Goal: Find specific page/section: Find specific page/section

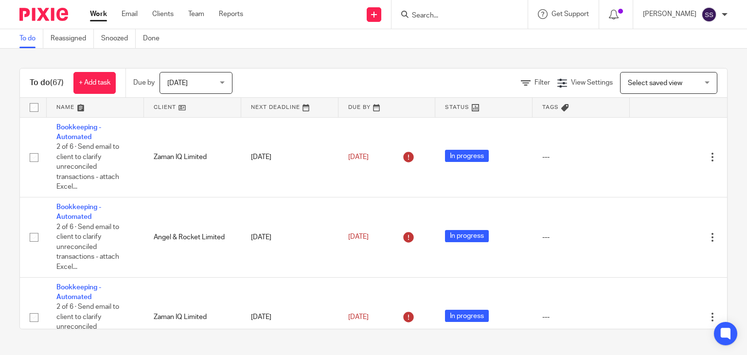
click at [426, 10] on form at bounding box center [463, 14] width 104 height 12
click at [426, 16] on input "Search" at bounding box center [454, 16] width 87 height 9
paste input "Vennre Nominees SCS Limited"
type input "Vennre Nominees SCS Limited"
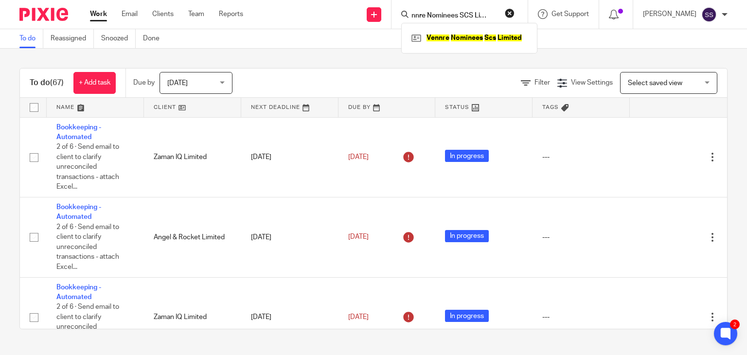
scroll to position [0, 0]
click at [458, 28] on div "Vennre Nominees Scs Limited" at bounding box center [469, 38] width 136 height 30
click at [461, 33] on link at bounding box center [469, 38] width 121 height 15
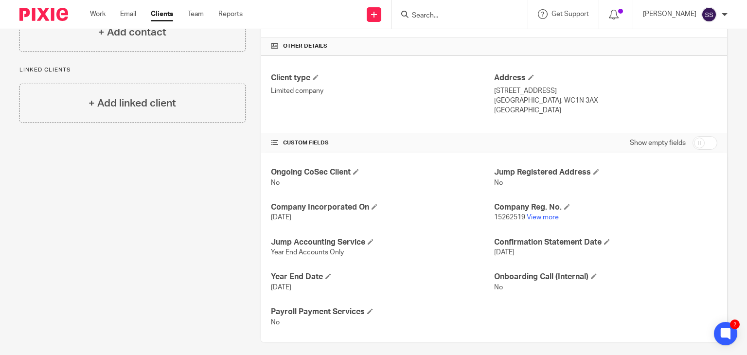
scroll to position [220, 0]
click at [539, 216] on link "View more" at bounding box center [542, 217] width 32 height 7
click at [412, 21] on div at bounding box center [459, 14] width 136 height 29
click at [411, 14] on input "Search" at bounding box center [454, 16] width 87 height 9
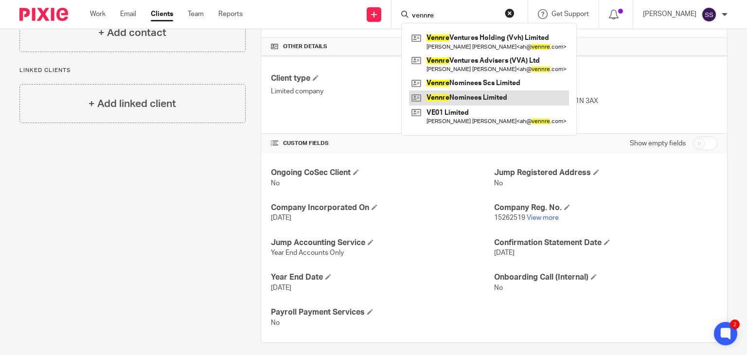
type input "vennre"
click at [491, 96] on link at bounding box center [489, 97] width 160 height 15
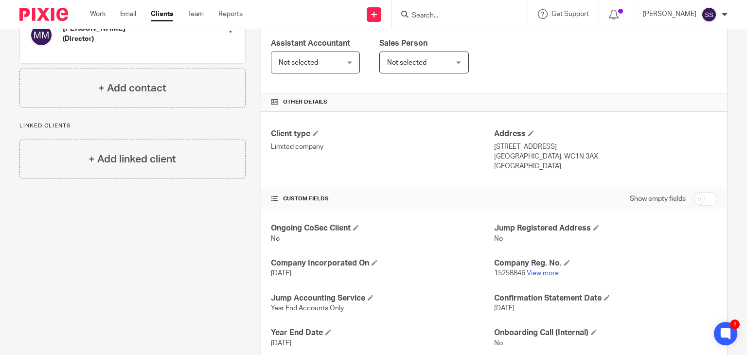
scroll to position [183, 0]
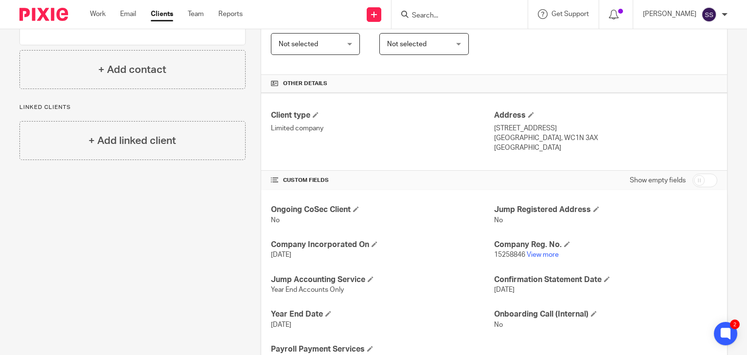
click at [541, 260] on div "Ongoing CoSec Client No Jump Registered Address No Company Incorporated On 3 No…" at bounding box center [494, 284] width 466 height 189
click at [535, 253] on link "View more" at bounding box center [542, 254] width 32 height 7
